Goal: Task Accomplishment & Management: Use online tool/utility

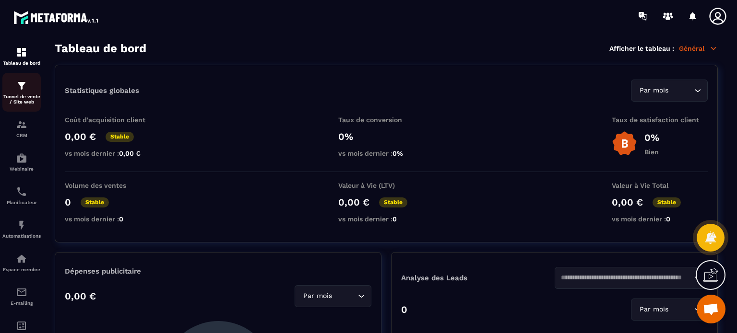
click at [31, 89] on div "Tunnel de vente / Site web" at bounding box center [21, 92] width 38 height 24
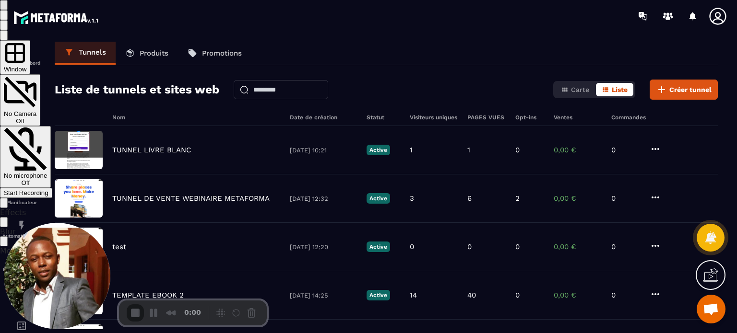
click at [48, 190] on span "Start Recording" at bounding box center [26, 193] width 45 height 7
click at [47, 172] on span "No microphone" at bounding box center [25, 175] width 43 height 7
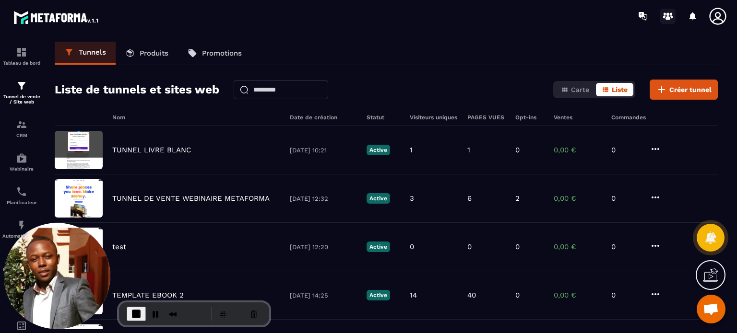
click at [664, 16] on icon at bounding box center [664, 16] width 3 height 3
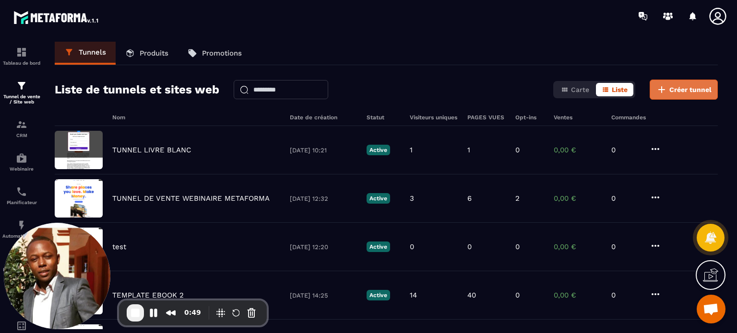
click at [666, 92] on icon at bounding box center [662, 90] width 12 height 12
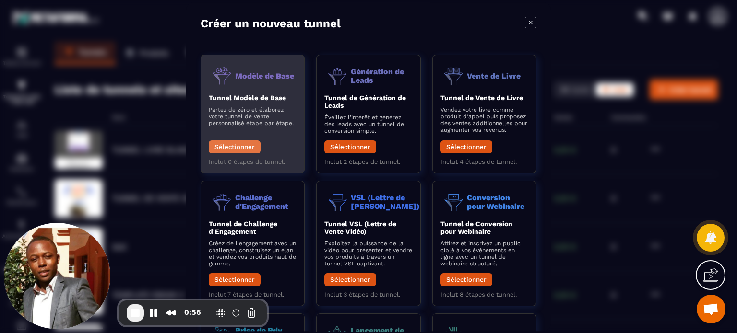
click at [247, 147] on button "Sélectionner" at bounding box center [235, 147] width 52 height 13
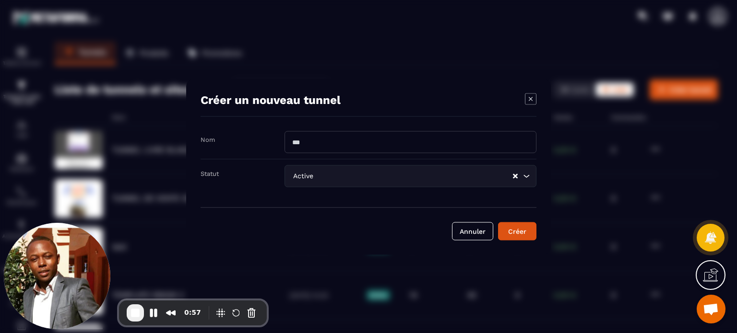
click at [303, 139] on input "Modal window" at bounding box center [411, 142] width 252 height 22
type input "**********"
click at [498, 222] on button "Créer" at bounding box center [517, 231] width 38 height 18
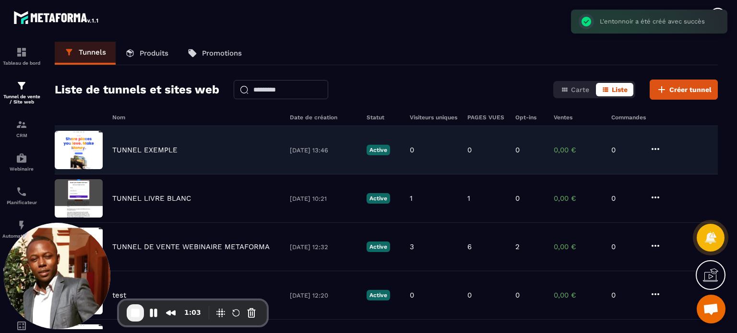
click at [165, 148] on p "TUNNEL EXEMPLE" at bounding box center [144, 150] width 65 height 9
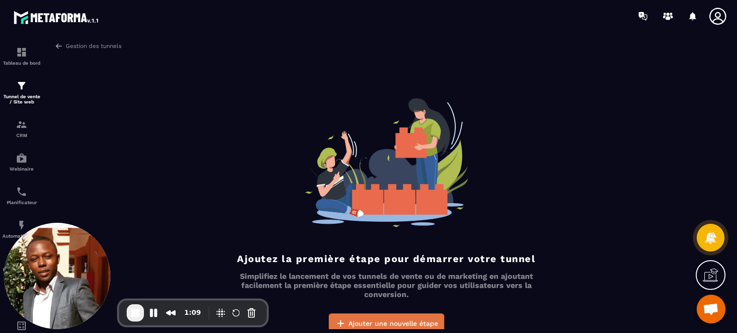
click at [380, 322] on span "Ajouter une nouvelle étape" at bounding box center [393, 324] width 90 height 10
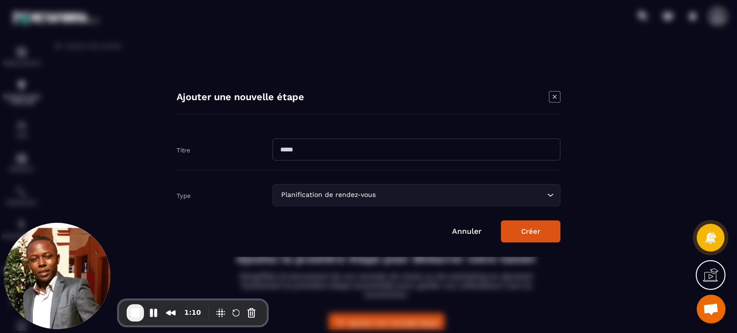
click at [290, 147] on input "Modal window" at bounding box center [417, 150] width 288 height 22
type input "*"
type input "**********"
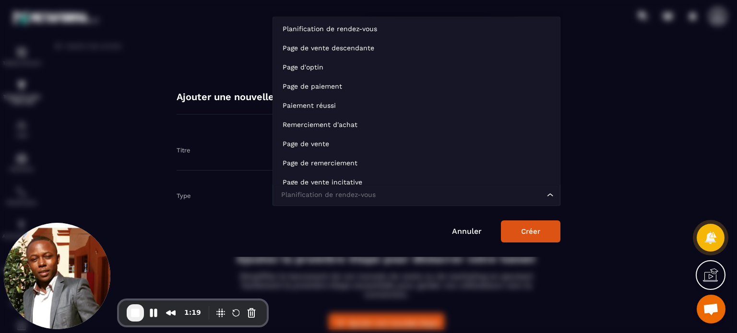
click at [302, 199] on div "Planification de rendez-vous" at bounding box center [412, 195] width 268 height 11
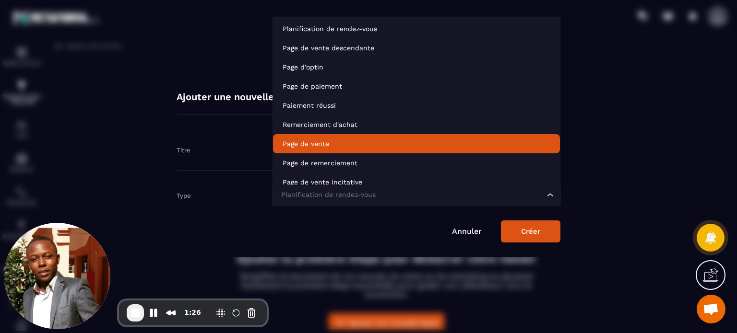
click at [302, 147] on p "Page de vente" at bounding box center [417, 144] width 268 height 10
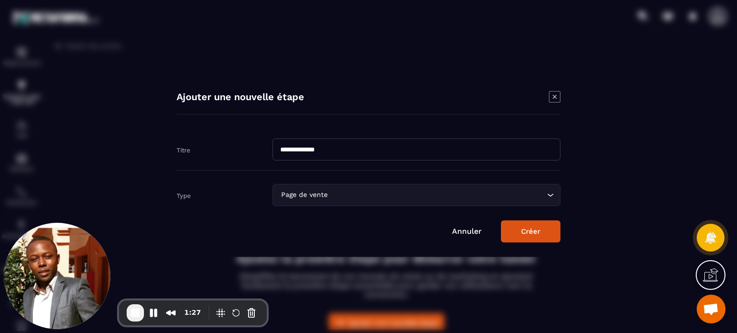
click at [524, 234] on button "Créer" at bounding box center [530, 232] width 59 height 22
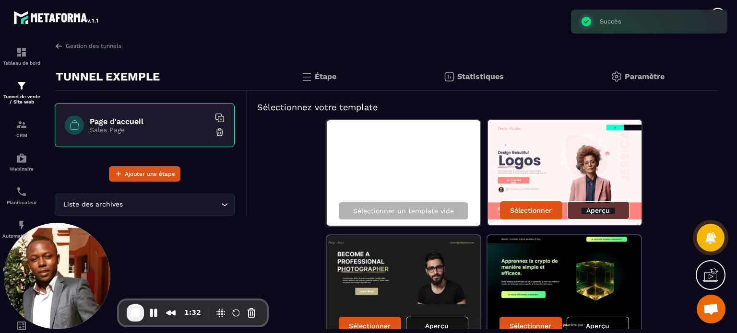
click at [598, 211] on p "Aperçu" at bounding box center [598, 211] width 24 height 8
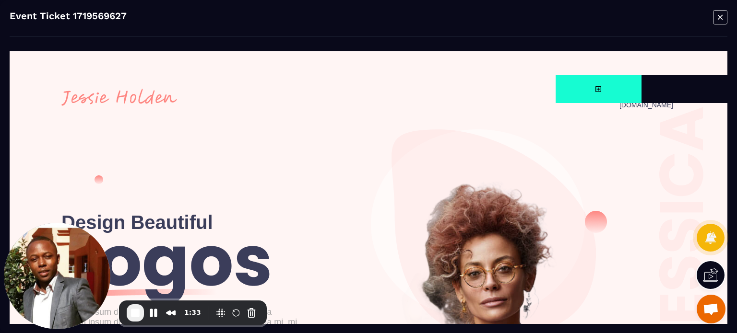
click at [720, 13] on icon "Modal window" at bounding box center [720, 17] width 14 height 15
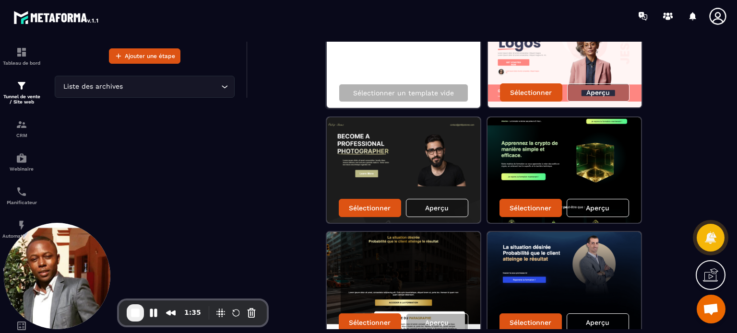
scroll to position [173, 0]
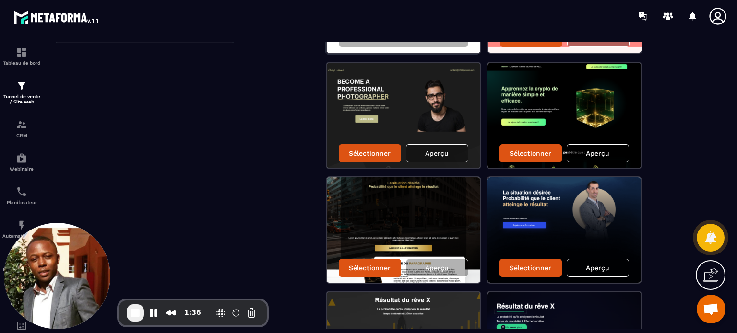
click at [617, 153] on div "Aperçu" at bounding box center [598, 153] width 62 height 18
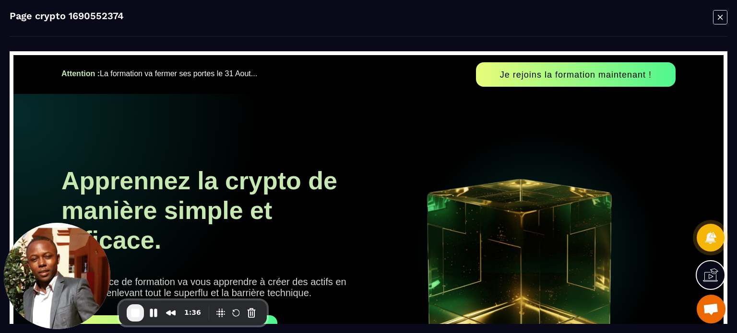
scroll to position [0, 0]
click at [714, 23] on icon "Modal window" at bounding box center [720, 17] width 14 height 15
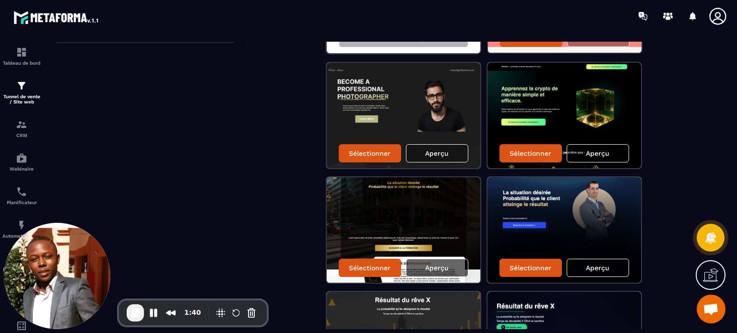
click at [436, 264] on p "Aperçu" at bounding box center [437, 268] width 24 height 8
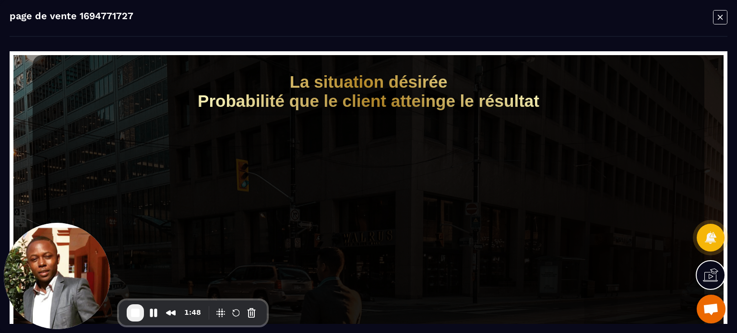
click at [724, 23] on icon "Modal window" at bounding box center [720, 17] width 14 height 15
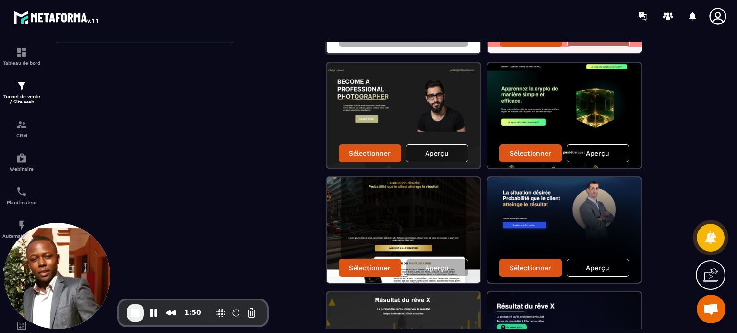
click at [614, 268] on div "Aperçu" at bounding box center [598, 268] width 62 height 18
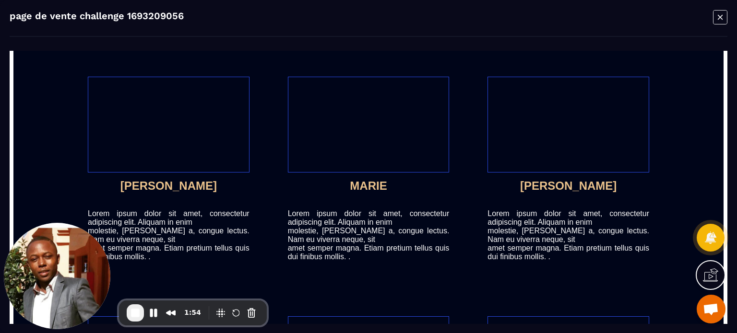
scroll to position [3278, 0]
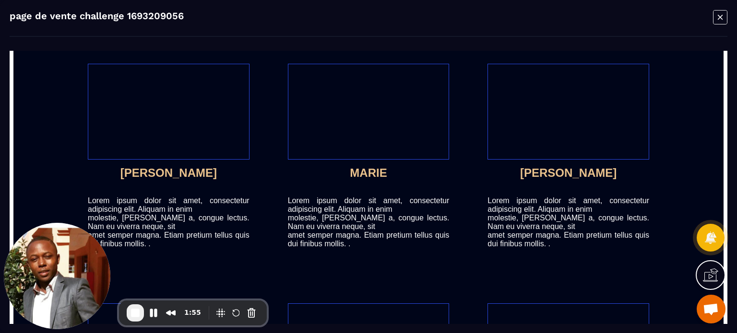
click at [719, 25] on div "Modal window" at bounding box center [720, 18] width 14 height 17
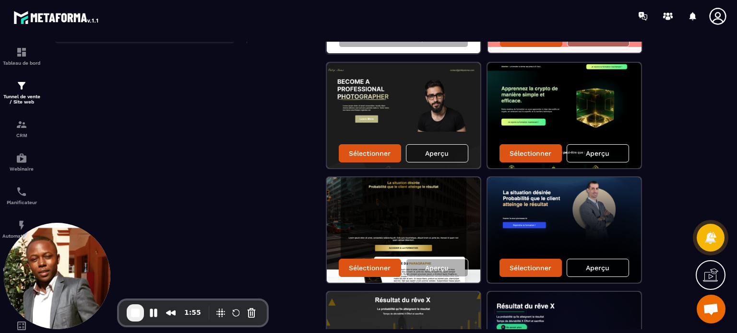
scroll to position [3442, 0]
click at [693, 212] on div "Sélectionner un template vide Sélectionner Aperçu Sélectionner Aperçu Sélection…" at bounding box center [482, 229] width 451 height 567
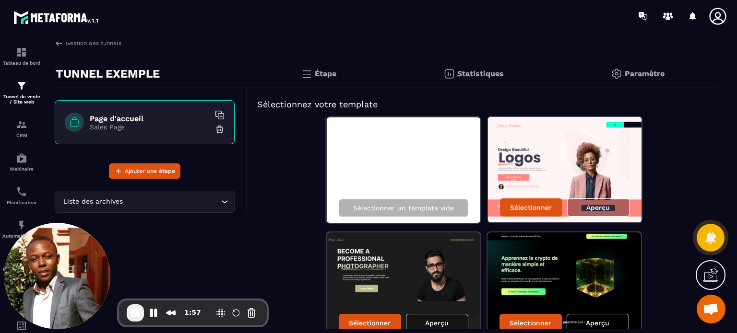
scroll to position [0, 0]
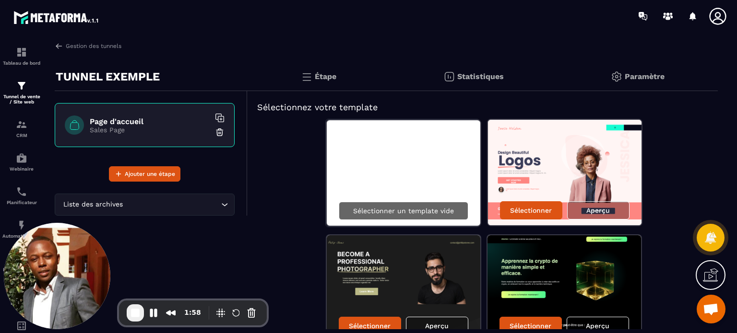
click at [416, 212] on p "Sélectionner un template vide" at bounding box center [403, 211] width 101 height 8
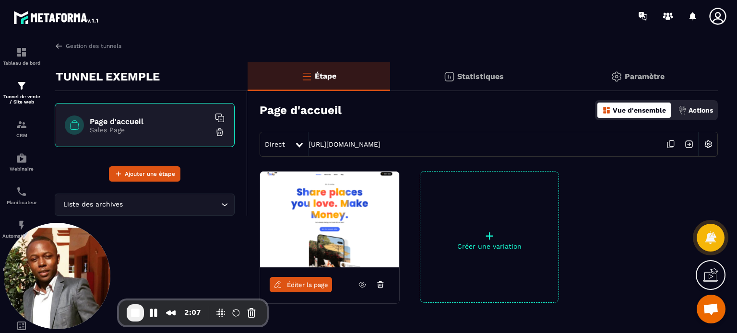
click at [705, 146] on img at bounding box center [708, 144] width 18 height 18
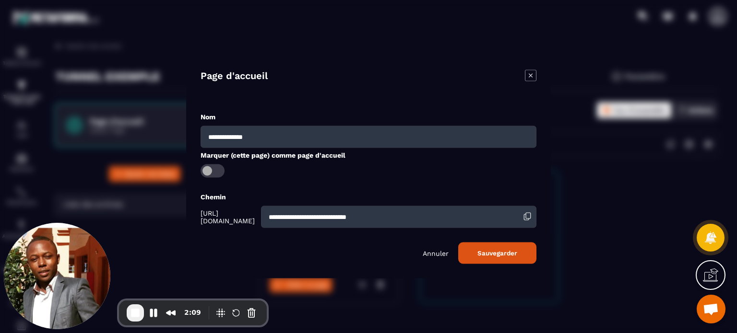
drag, startPoint x: 451, startPoint y: 218, endPoint x: 309, endPoint y: 221, distance: 142.1
click at [309, 221] on input "**********" at bounding box center [398, 217] width 275 height 22
type input "**********"
click at [493, 255] on button "Sauvegarder" at bounding box center [497, 253] width 78 height 22
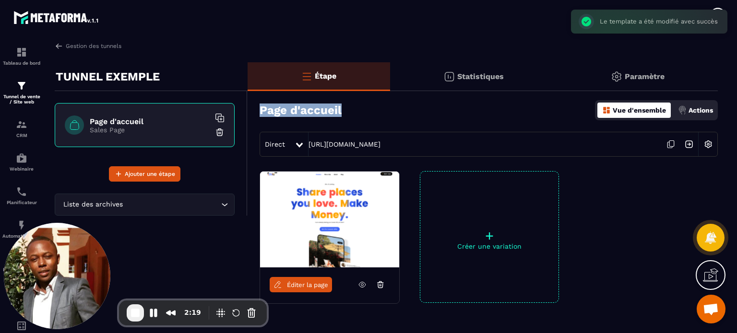
drag, startPoint x: 350, startPoint y: 112, endPoint x: 257, endPoint y: 111, distance: 93.1
click at [257, 111] on div "Page d'accueil Vue d'ensemble Actions Direct https://migration-metaforma.metafo…" at bounding box center [483, 125] width 470 height 63
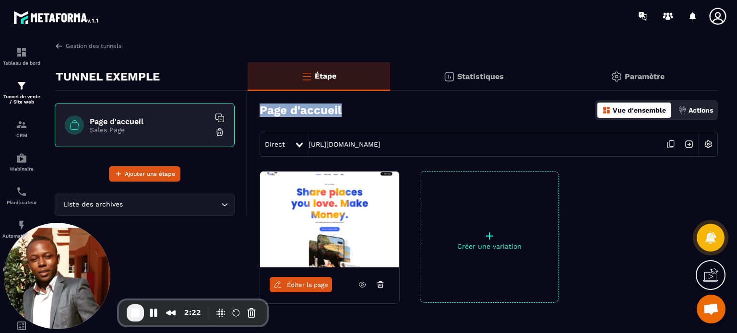
click at [710, 147] on img at bounding box center [708, 144] width 18 height 18
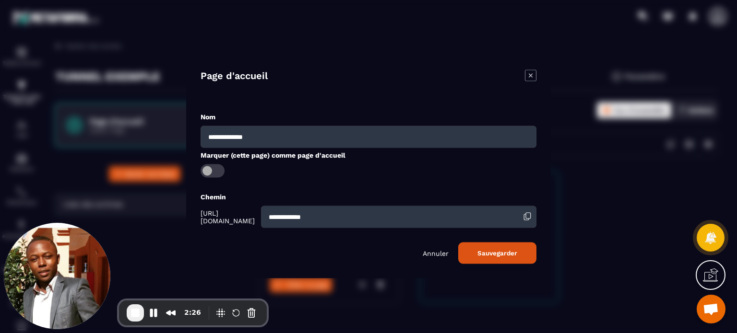
click at [259, 141] on input "**********" at bounding box center [369, 137] width 336 height 22
click at [533, 74] on icon "Modal window" at bounding box center [531, 76] width 12 height 12
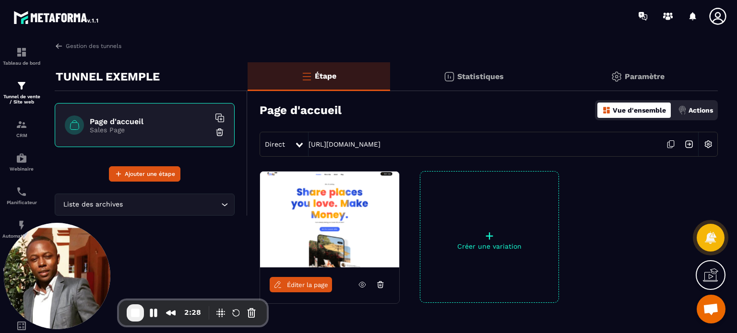
click at [308, 284] on span "Éditer la page" at bounding box center [307, 285] width 41 height 7
